Goal: Navigation & Orientation: Find specific page/section

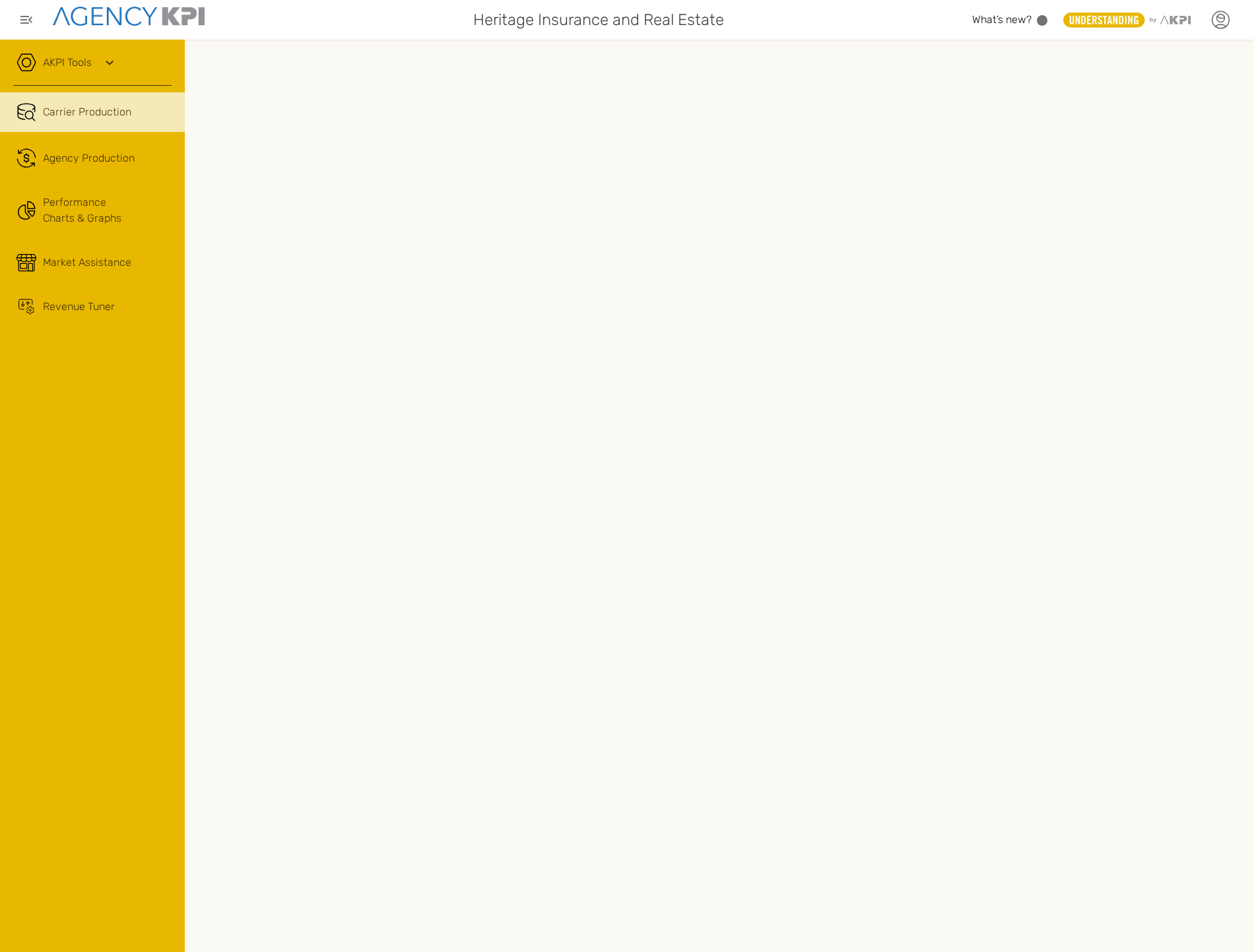
click at [1228, 19] on icon at bounding box center [1220, 20] width 20 height 20
click at [1156, 130] on li "Log Out" at bounding box center [1164, 136] width 147 height 34
click at [106, 166] on link ".cls-1{fill:none;stroke:#221f20;stroke-linecap:round;stroke-linejoin:round;stro…" at bounding box center [92, 158] width 185 height 40
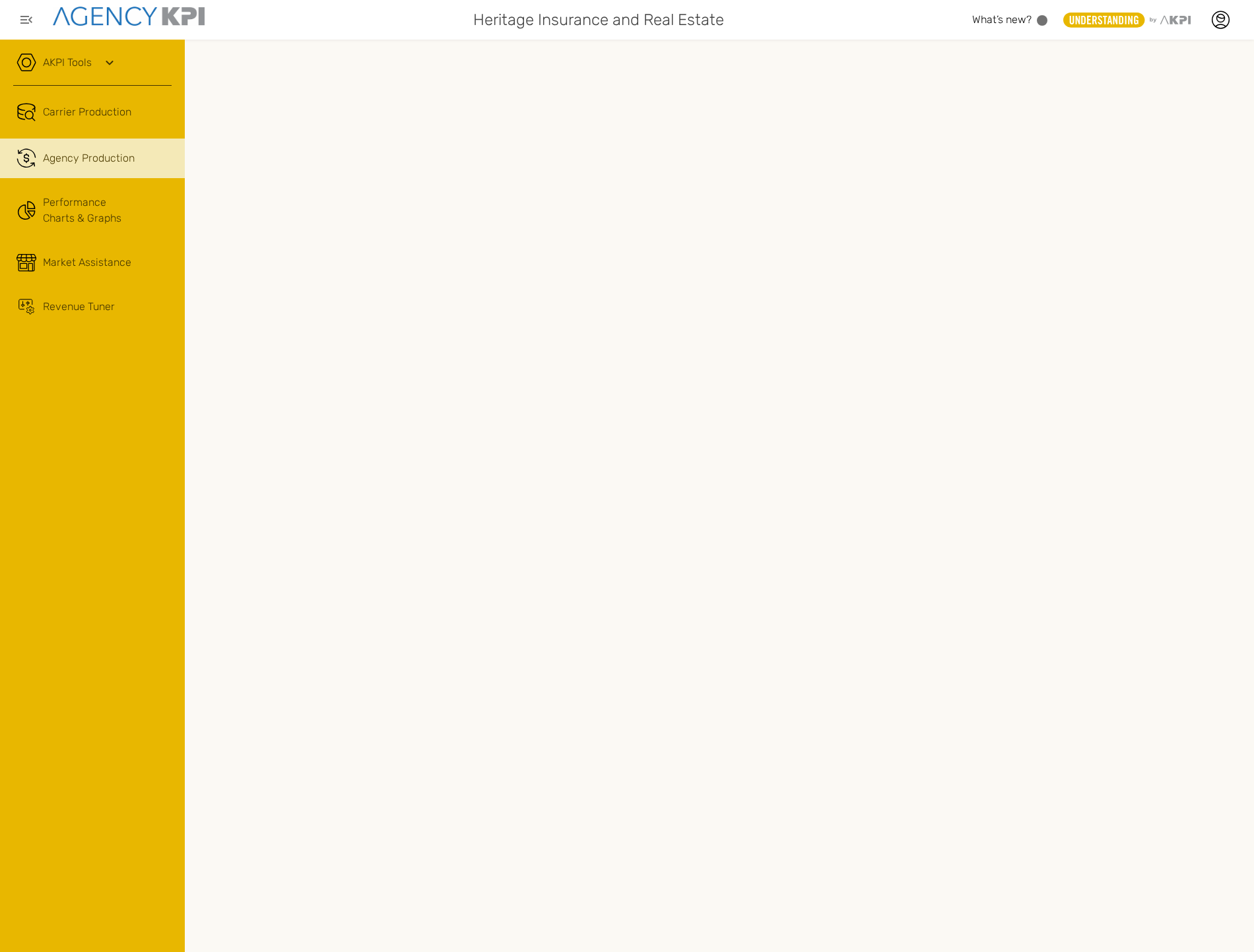
click at [97, 58] on div "AKPI Tools" at bounding box center [93, 69] width 158 height 33
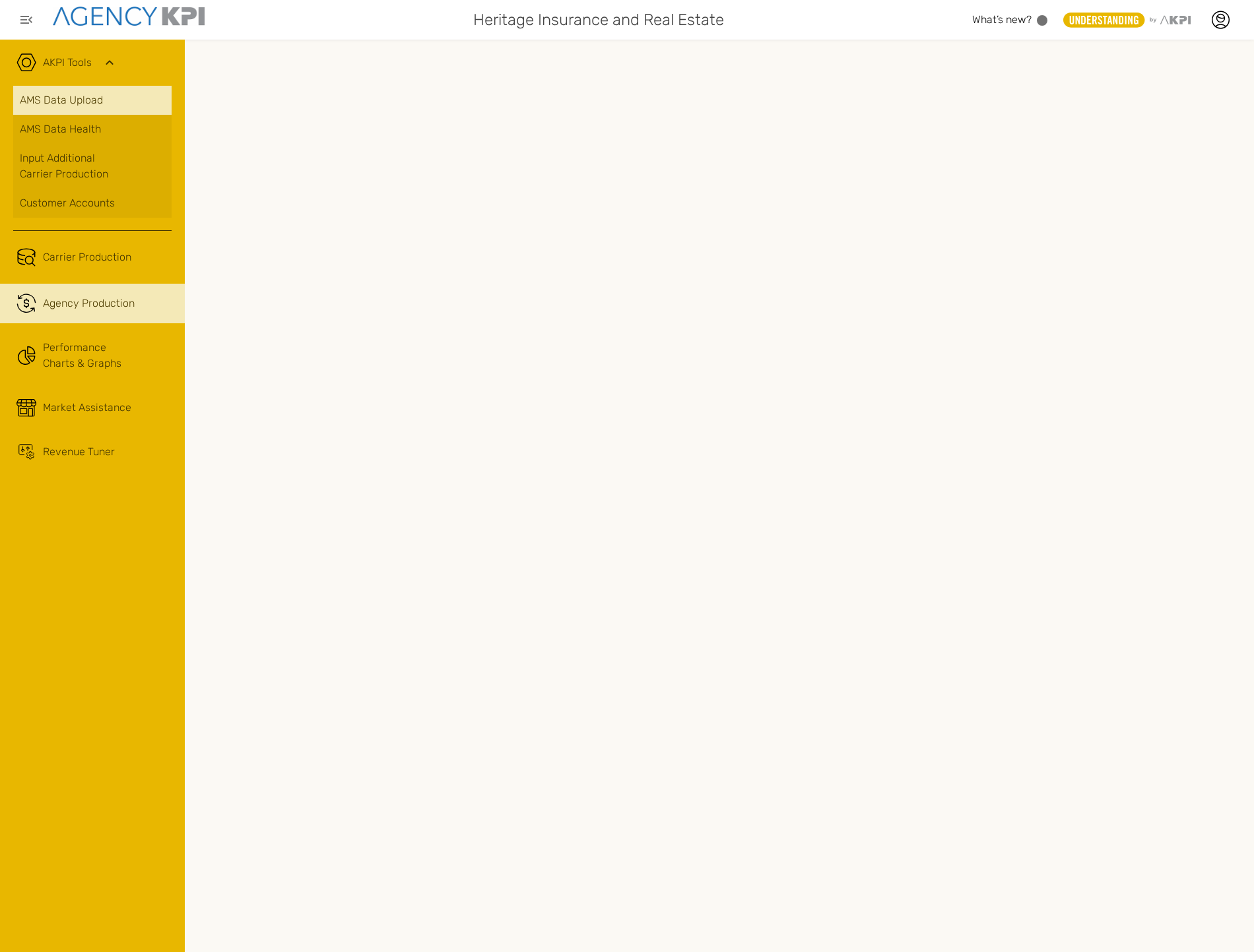
click at [96, 109] on link "AMS Data Upload" at bounding box center [93, 101] width 158 height 29
drag, startPoint x: 126, startPoint y: 330, endPoint x: 124, endPoint y: 315, distance: 15.1
click at [126, 330] on link "Performance Charts & Graphs" at bounding box center [92, 355] width 185 height 52
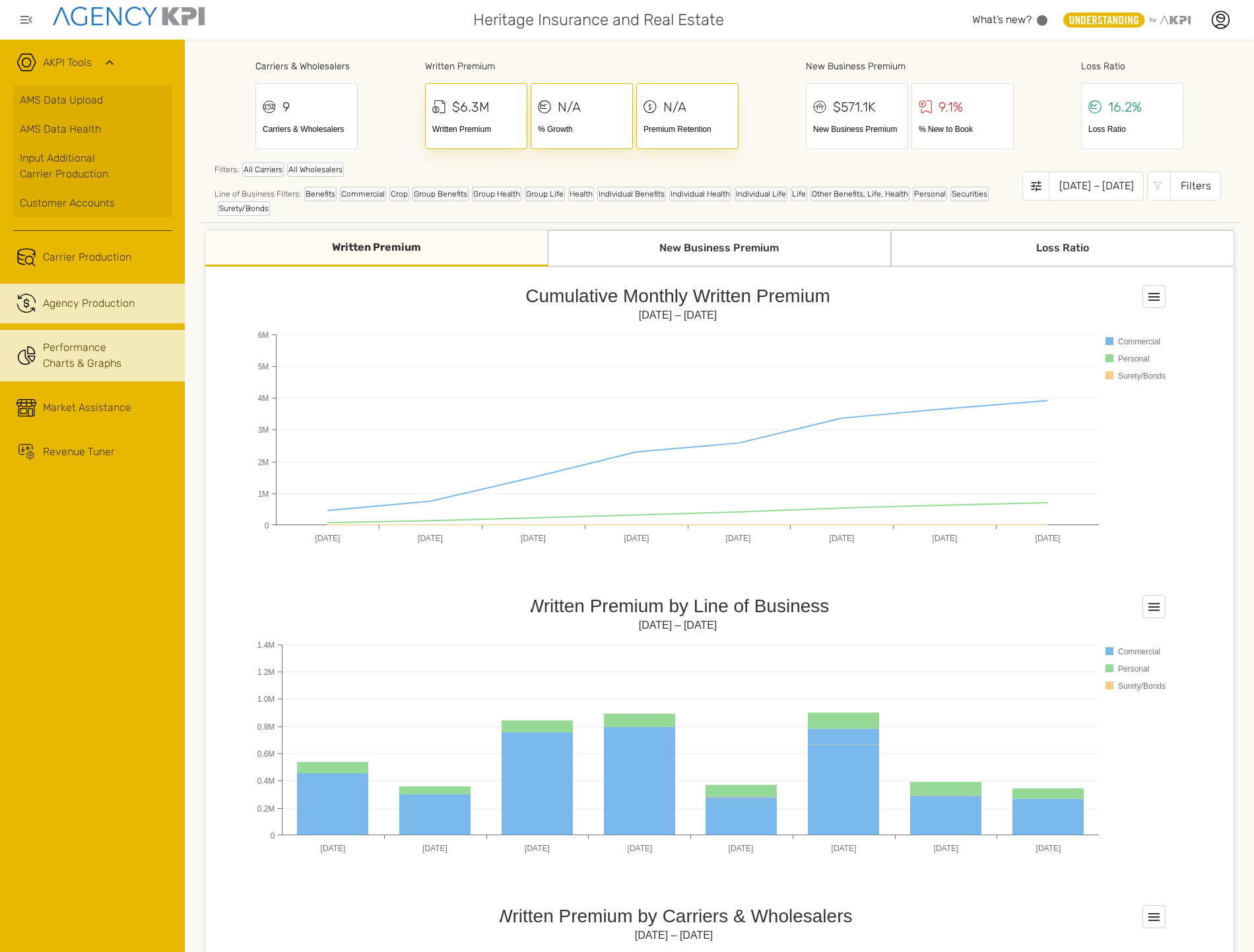
click at [123, 299] on span "Agency Production" at bounding box center [89, 304] width 92 height 16
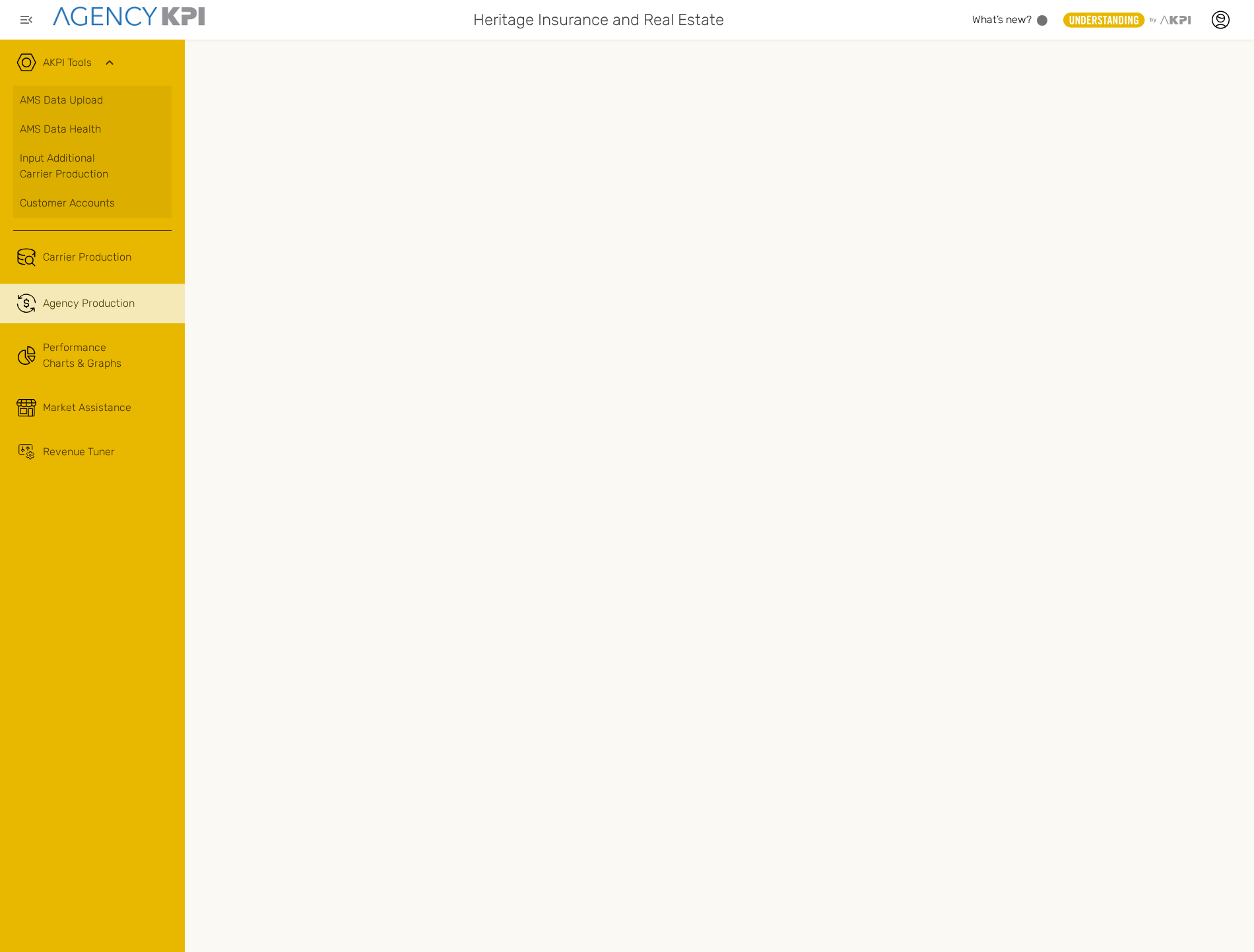
click at [87, 312] on link ".cls-1{fill:none;stroke:#221f20;stroke-linecap:round;stroke-linejoin:round;stro…" at bounding box center [92, 304] width 185 height 40
click at [112, 267] on link "Carrier Production" at bounding box center [92, 257] width 185 height 40
click at [139, 302] on div "Agency Production" at bounding box center [107, 304] width 129 height 16
click at [103, 312] on link ".cls-1{fill:none;stroke:#221f20;stroke-linecap:round;stroke-linejoin:round;stro…" at bounding box center [92, 304] width 185 height 40
click at [75, 347] on link "Performance Charts & Graphs" at bounding box center [92, 355] width 185 height 52
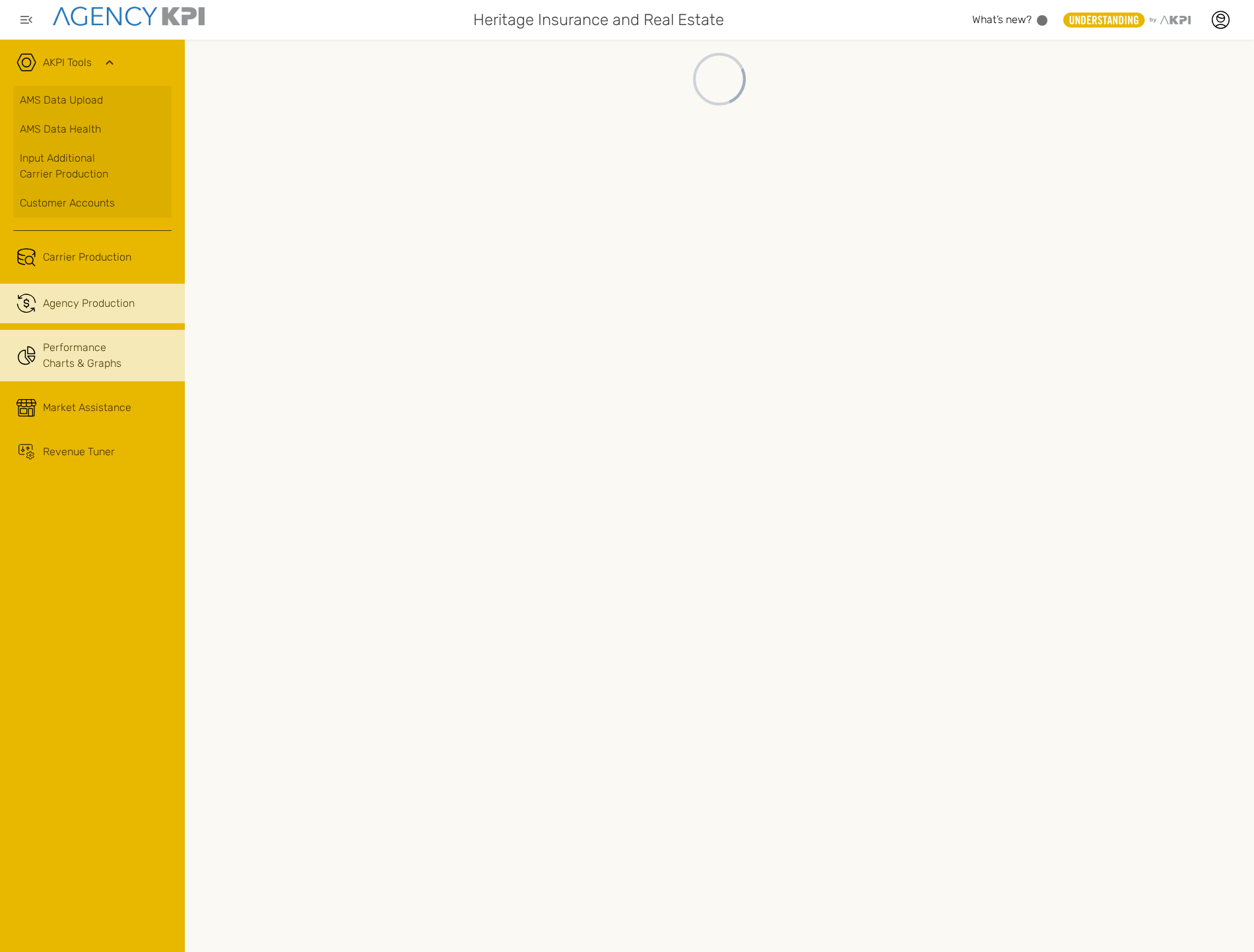
click at [83, 308] on span "Agency Production" at bounding box center [89, 304] width 92 height 16
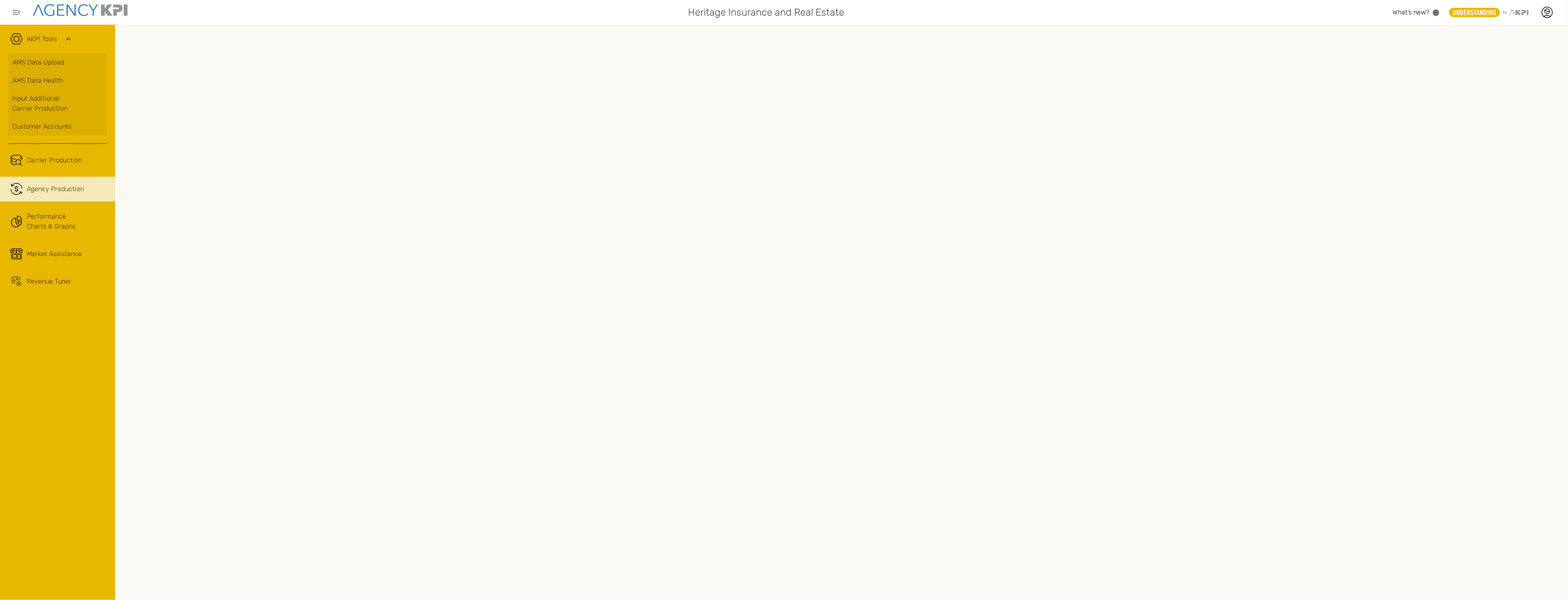
click at [71, 174] on ul "Carrier Production .cls-1{fill:none;stroke:#221f20;stroke-linecap:round;stroke-…" at bounding box center [58, 220] width 99 height 145
click at [71, 163] on span "Carrier Production" at bounding box center [54, 160] width 55 height 10
click at [66, 182] on link ".cls-1{fill:none;stroke:#221f20;stroke-linecap:round;stroke-linejoin:round;stro…" at bounding box center [57, 189] width 115 height 25
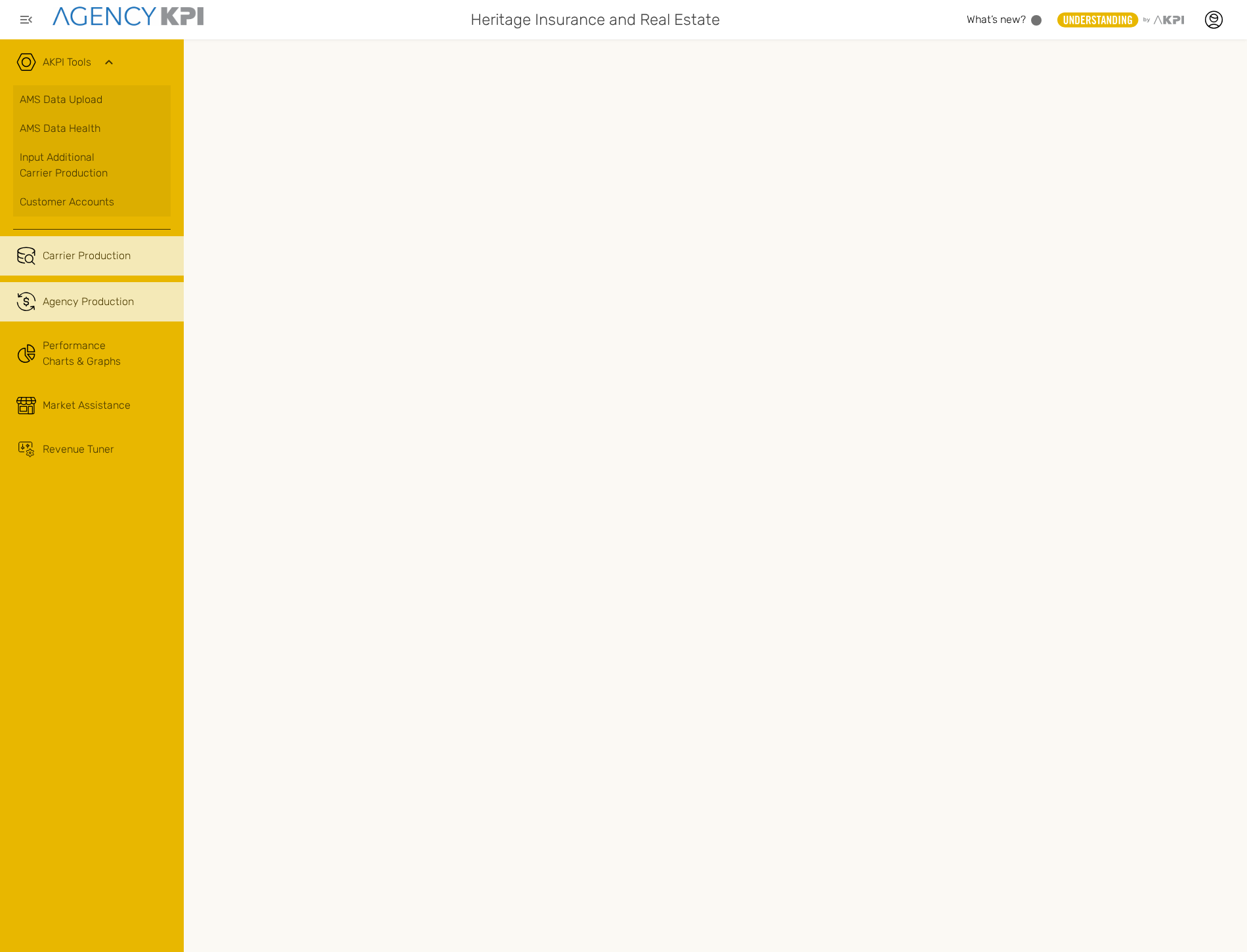
click at [84, 259] on span "Carrier Production" at bounding box center [86, 255] width 88 height 16
click at [90, 318] on link ".cls-1{fill:none;stroke:#221f20;stroke-linecap:round;stroke-linejoin:round;stro…" at bounding box center [91, 302] width 184 height 40
